Goal: Task Accomplishment & Management: Use online tool/utility

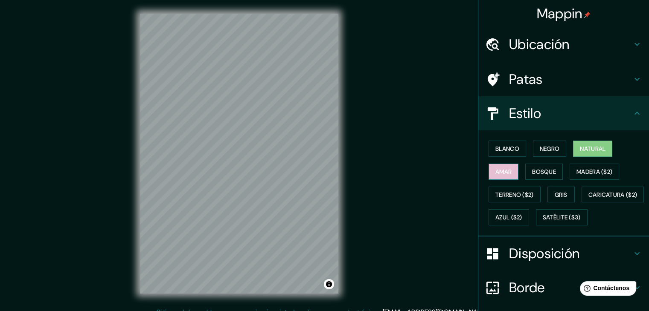
click at [497, 168] on font "Amar" at bounding box center [503, 172] width 16 height 8
click at [525, 168] on button "Bosque" at bounding box center [544, 172] width 38 height 16
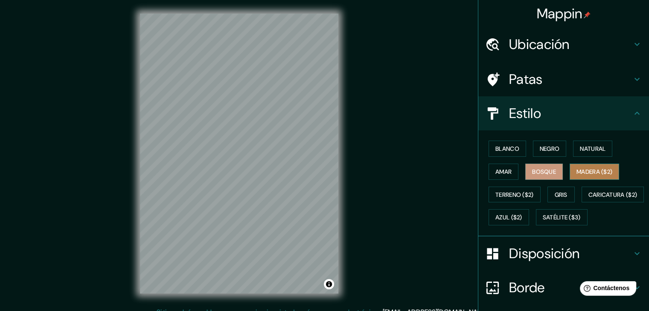
click at [587, 169] on font "Madera ($2)" at bounding box center [594, 172] width 36 height 8
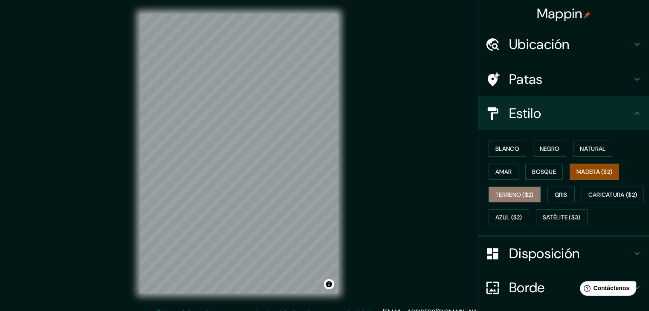
click at [512, 195] on font "Terreno ($2)" at bounding box center [514, 195] width 38 height 8
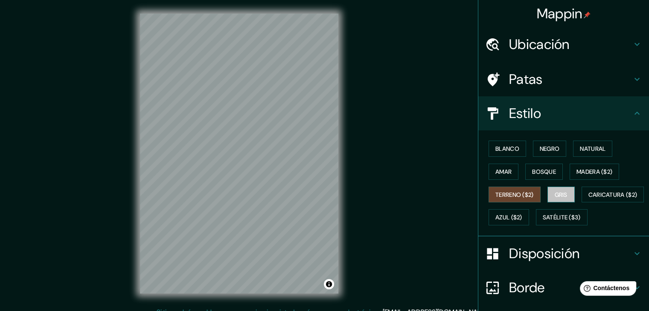
click at [555, 195] on font "Gris" at bounding box center [561, 195] width 13 height 8
click at [495, 172] on font "Amar" at bounding box center [503, 172] width 16 height 8
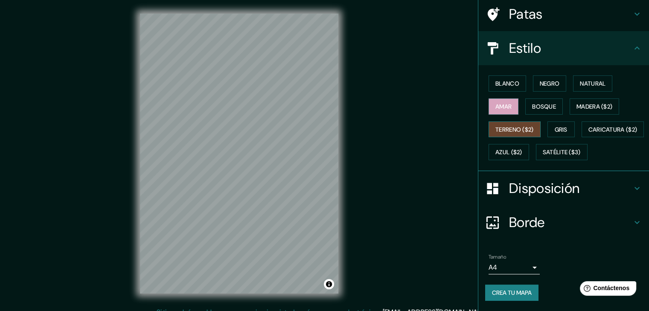
scroll to position [86, 0]
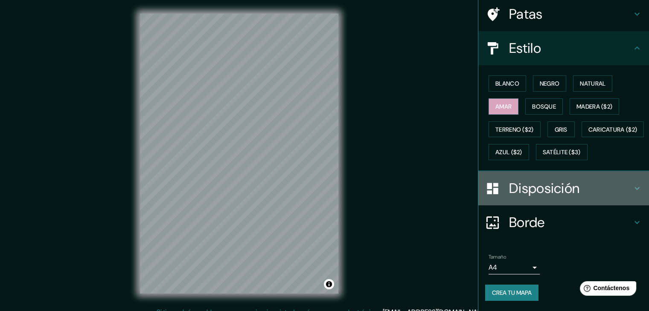
click at [635, 189] on icon at bounding box center [637, 188] width 10 height 10
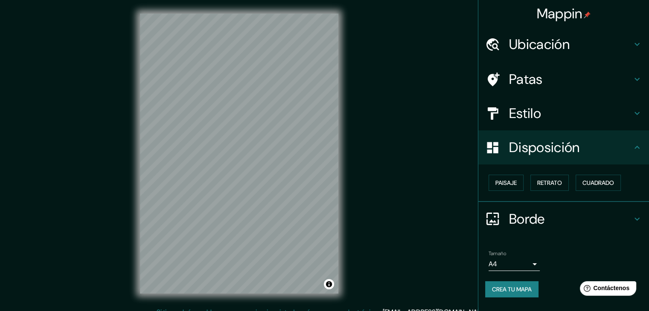
scroll to position [0, 0]
click at [507, 180] on font "Paisaje" at bounding box center [505, 183] width 21 height 8
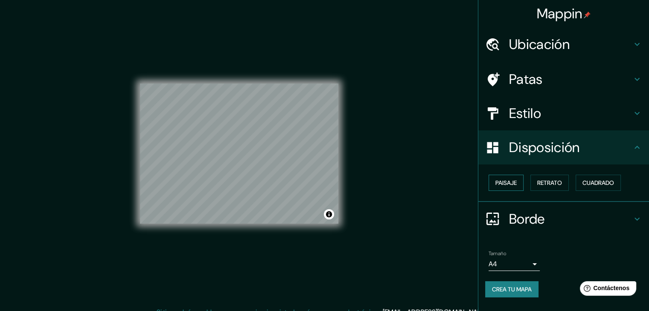
click at [507, 180] on font "Paisaje" at bounding box center [505, 183] width 21 height 8
click at [537, 180] on button "Retrato" at bounding box center [549, 183] width 38 height 16
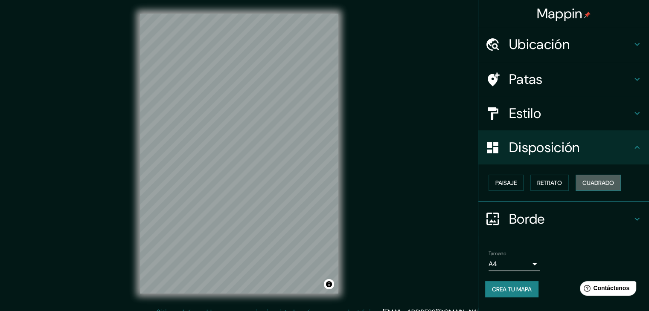
click at [587, 180] on font "Cuadrado" at bounding box center [598, 183] width 32 height 8
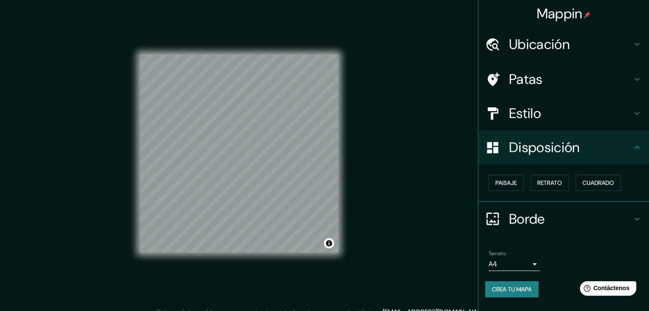
scroll to position [10, 0]
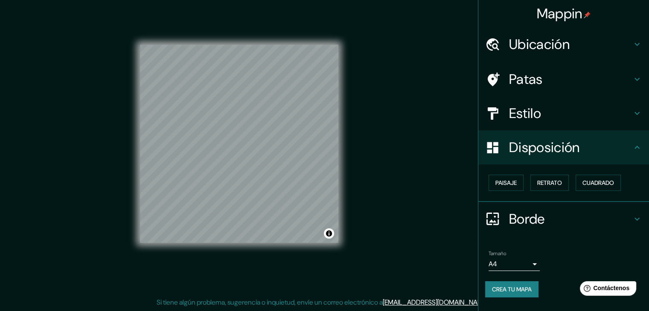
click at [638, 219] on icon at bounding box center [637, 219] width 10 height 10
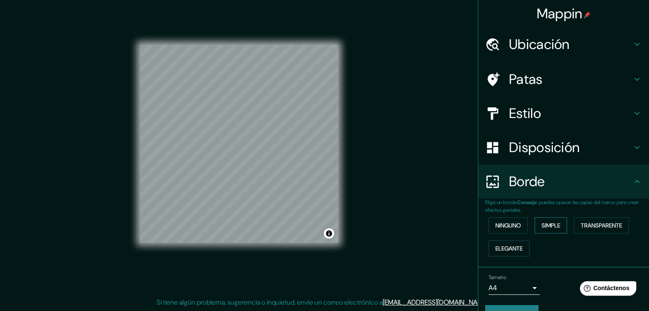
click at [534, 226] on button "Simple" at bounding box center [550, 226] width 32 height 16
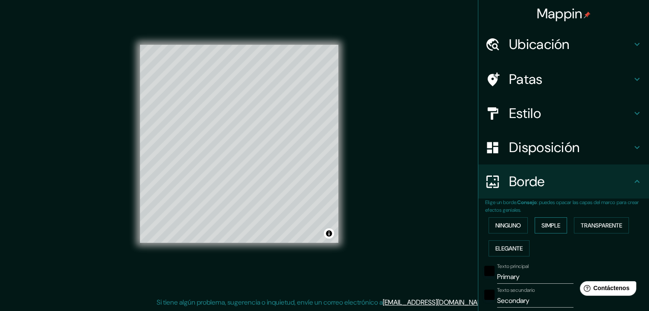
click at [534, 226] on button "Simple" at bounding box center [550, 226] width 32 height 16
type input "37"
click at [501, 226] on font "Ninguno" at bounding box center [508, 226] width 26 height 8
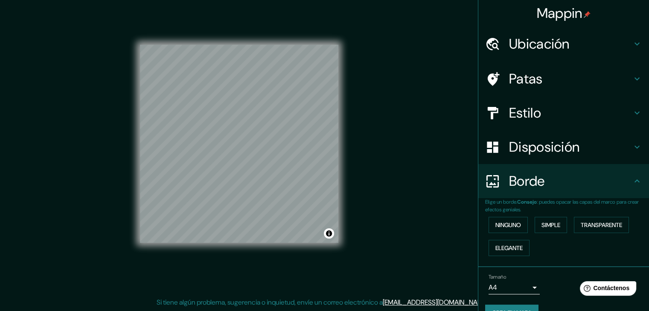
scroll to position [0, 0]
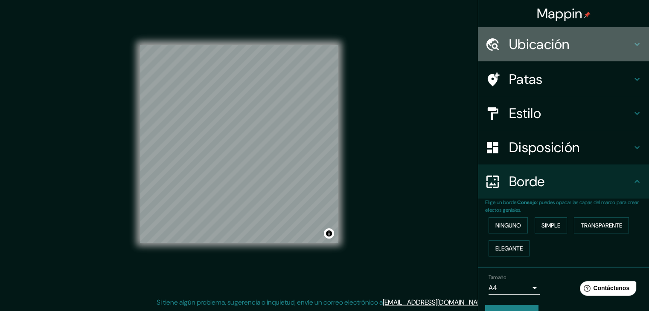
click at [632, 43] on icon at bounding box center [637, 44] width 10 height 10
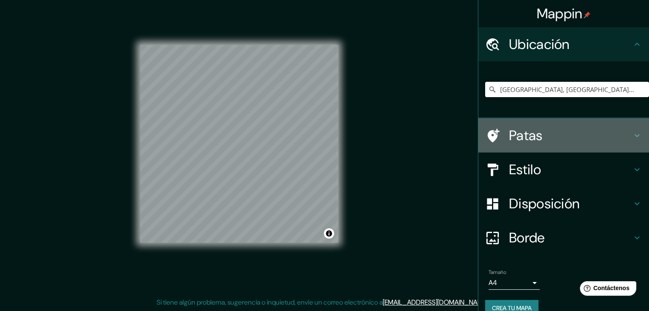
click at [632, 139] on icon at bounding box center [637, 136] width 10 height 10
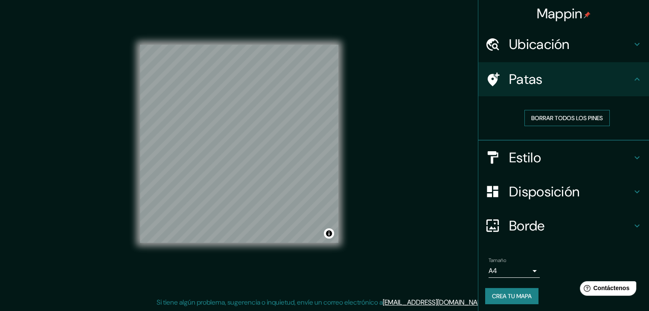
click at [535, 120] on font "Borrar todos los pines" at bounding box center [567, 118] width 72 height 8
click at [571, 117] on font "Borrar todos los pines" at bounding box center [567, 118] width 72 height 8
click at [632, 83] on icon at bounding box center [637, 79] width 10 height 10
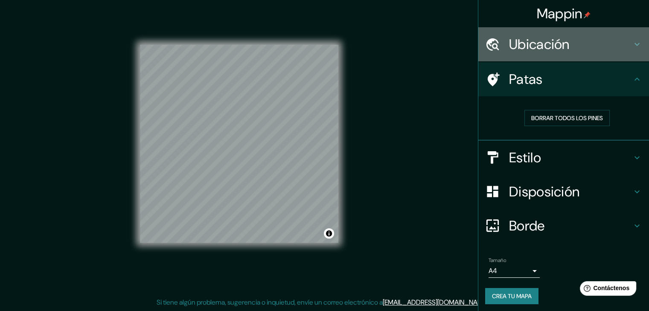
click at [630, 38] on div "Ubicación" at bounding box center [563, 44] width 171 height 34
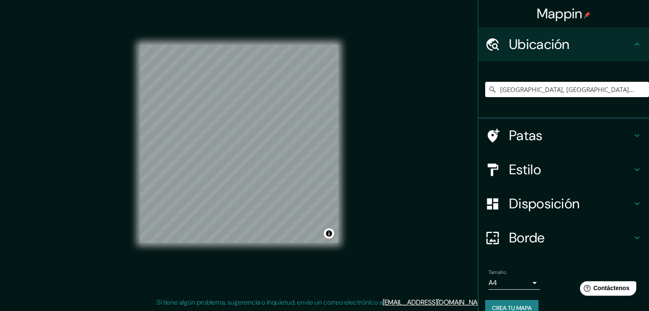
click at [630, 52] on div "Ubicación" at bounding box center [563, 44] width 171 height 34
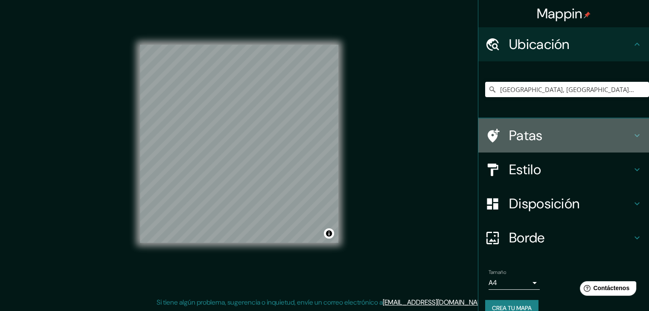
click at [632, 134] on icon at bounding box center [637, 136] width 10 height 10
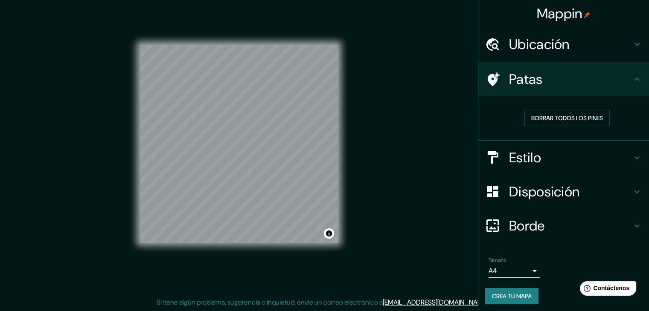
click at [634, 156] on icon at bounding box center [636, 157] width 5 height 3
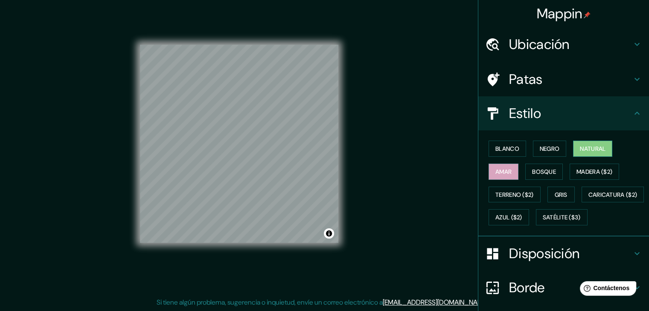
click at [578, 154] on button "Natural" at bounding box center [592, 149] width 39 height 16
click at [488, 173] on button "Amar" at bounding box center [503, 172] width 30 height 16
click at [590, 147] on font "Natural" at bounding box center [593, 149] width 26 height 8
click at [546, 149] on font "Negro" at bounding box center [550, 149] width 20 height 8
click at [507, 168] on button "Amar" at bounding box center [503, 172] width 30 height 16
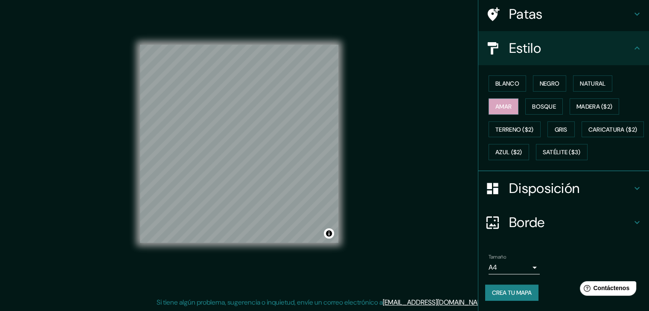
scroll to position [86, 0]
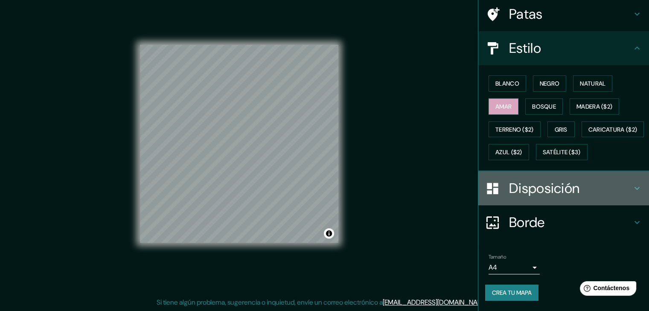
click at [633, 190] on icon at bounding box center [637, 188] width 10 height 10
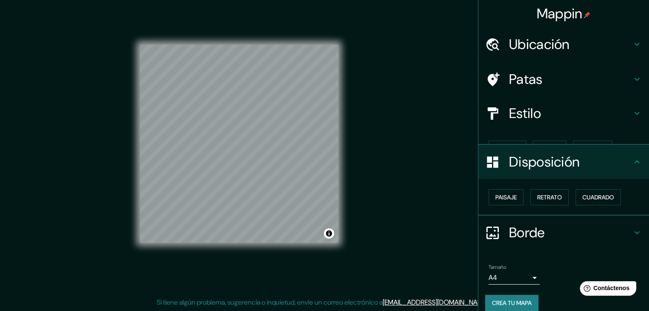
scroll to position [0, 0]
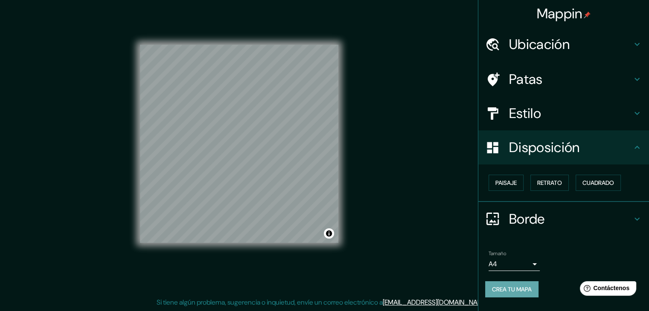
click at [517, 292] on font "Crea tu mapa" at bounding box center [512, 290] width 40 height 8
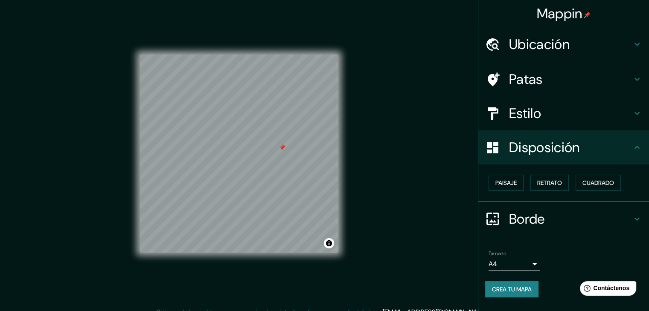
drag, startPoint x: 276, startPoint y: 153, endPoint x: 281, endPoint y: 149, distance: 6.5
click at [281, 149] on div at bounding box center [282, 147] width 7 height 7
click at [529, 79] on font "Patas" at bounding box center [526, 79] width 34 height 18
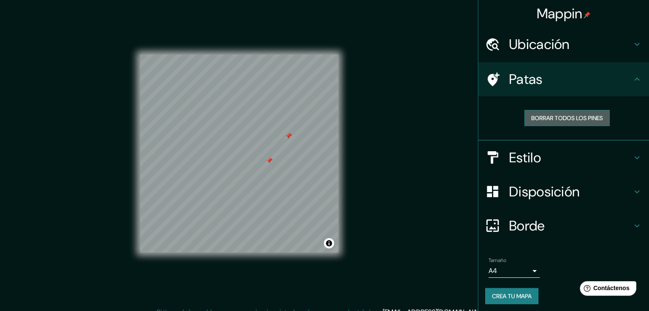
click at [560, 119] on font "Borrar todos los pines" at bounding box center [567, 118] width 72 height 8
click at [515, 297] on font "Crea tu mapa" at bounding box center [512, 297] width 40 height 8
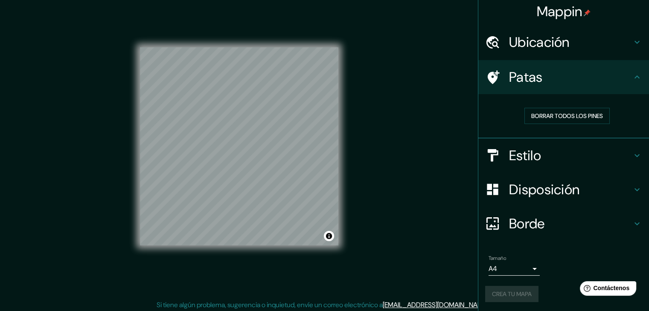
scroll to position [10, 0]
